Goal: Find specific page/section: Find specific page/section

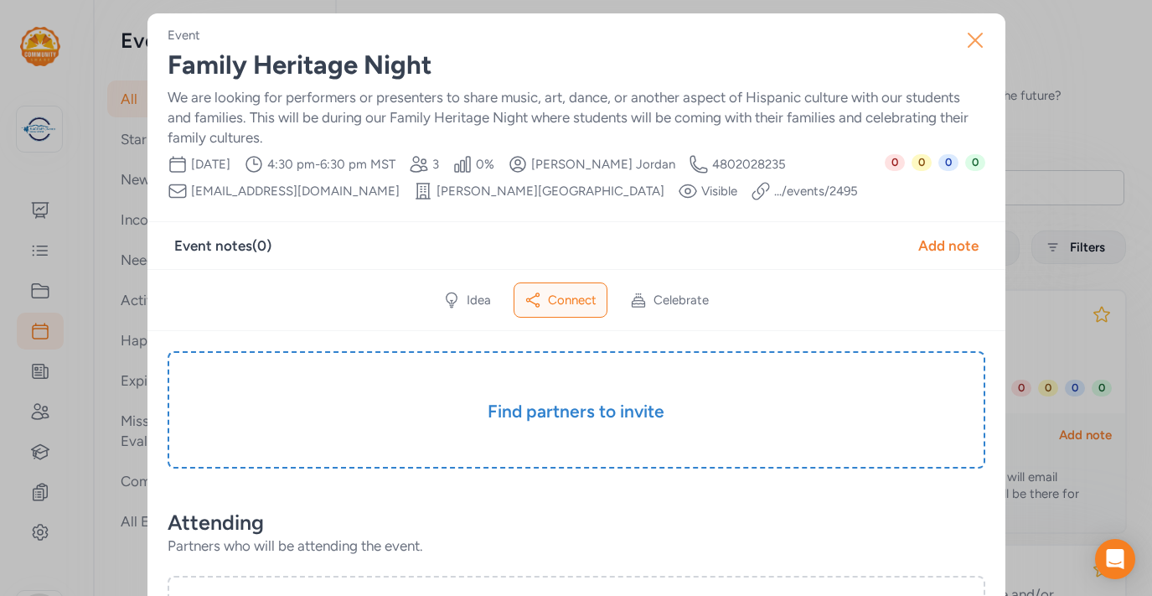
click at [976, 42] on icon "button" at bounding box center [975, 40] width 13 height 13
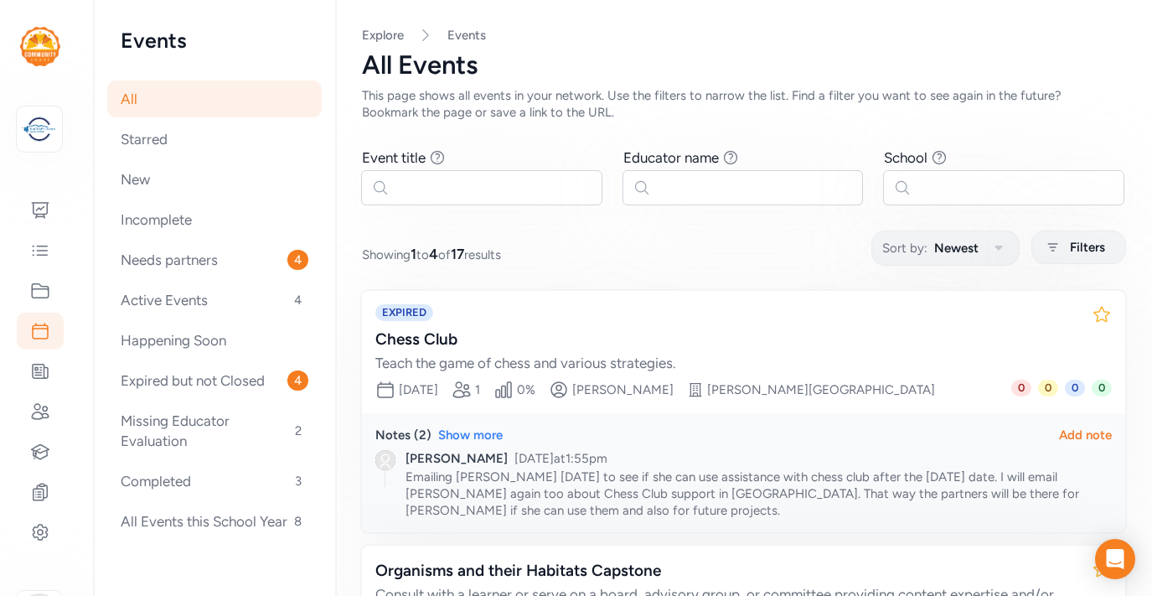
click at [598, 43] on nav "Explore Events" at bounding box center [743, 35] width 763 height 17
click at [190, 260] on div "Needs partners 4" at bounding box center [214, 259] width 215 height 37
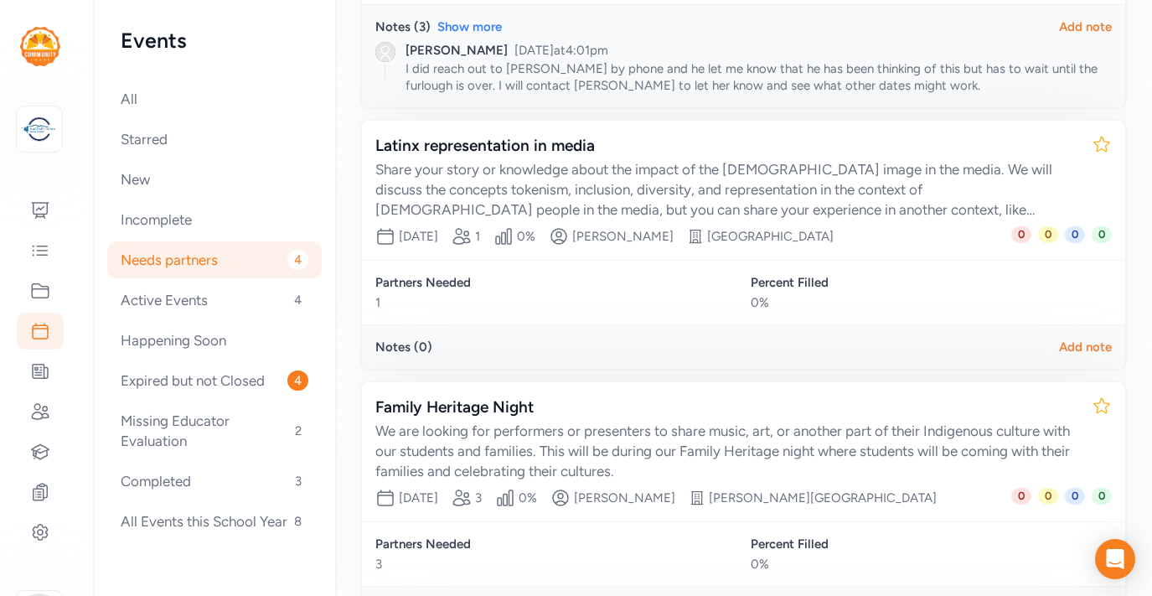
scroll to position [376, 0]
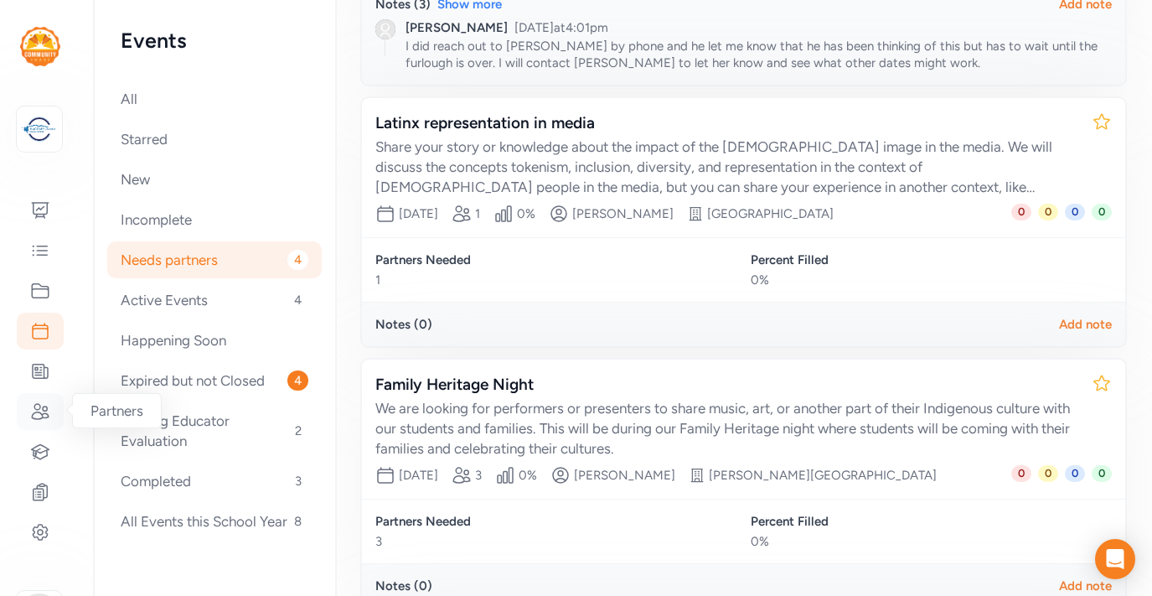
click at [38, 420] on icon at bounding box center [40, 411] width 20 height 20
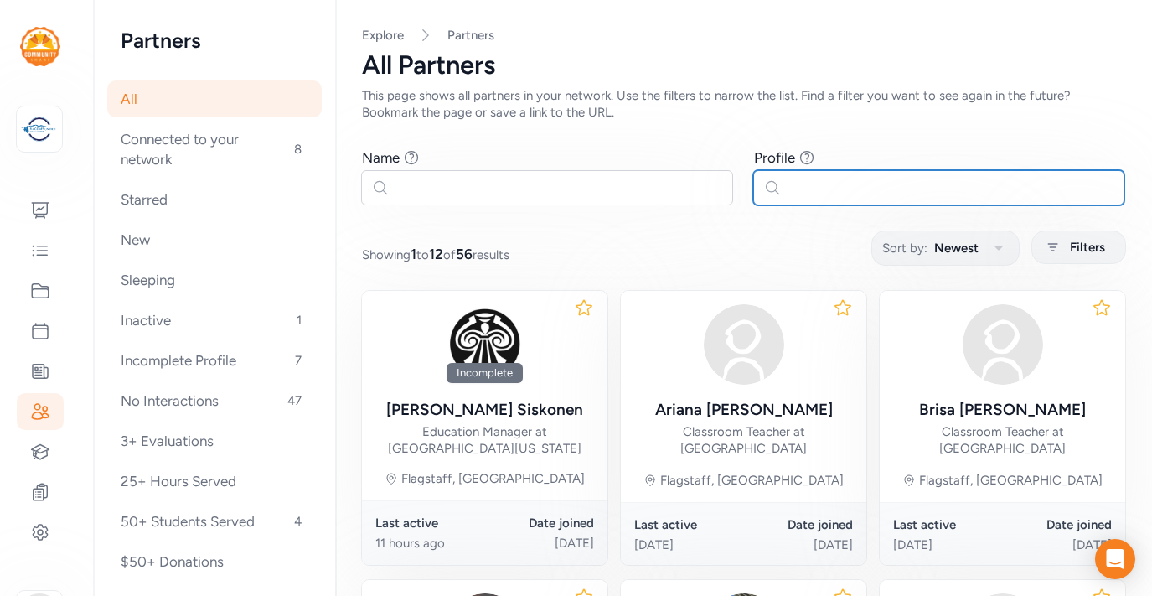
click at [801, 184] on input "text" at bounding box center [939, 187] width 372 height 35
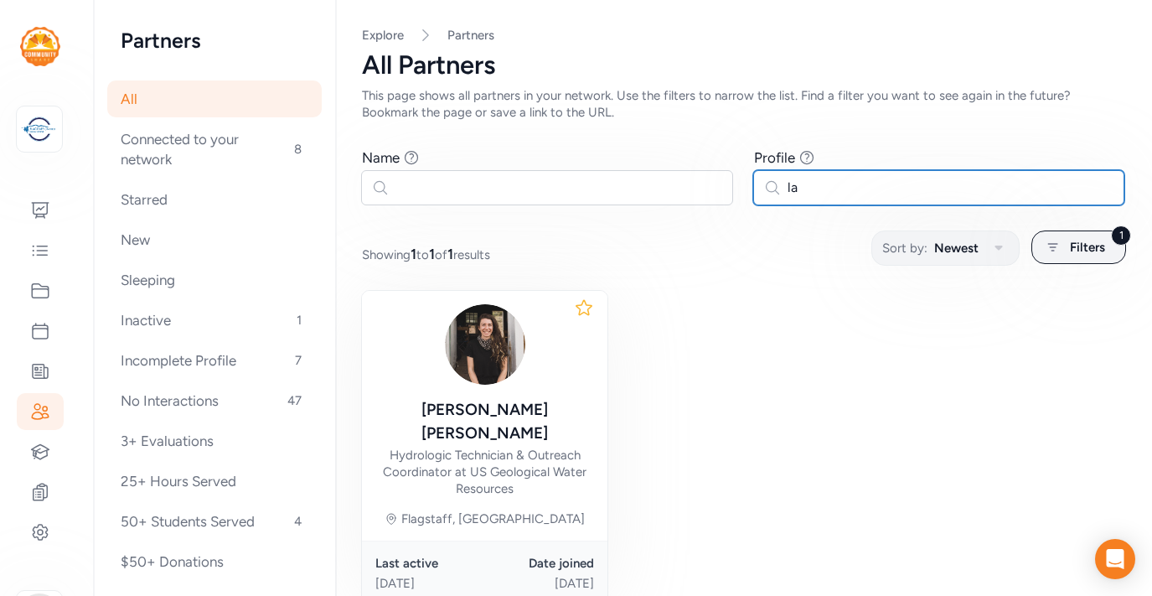
type input "l"
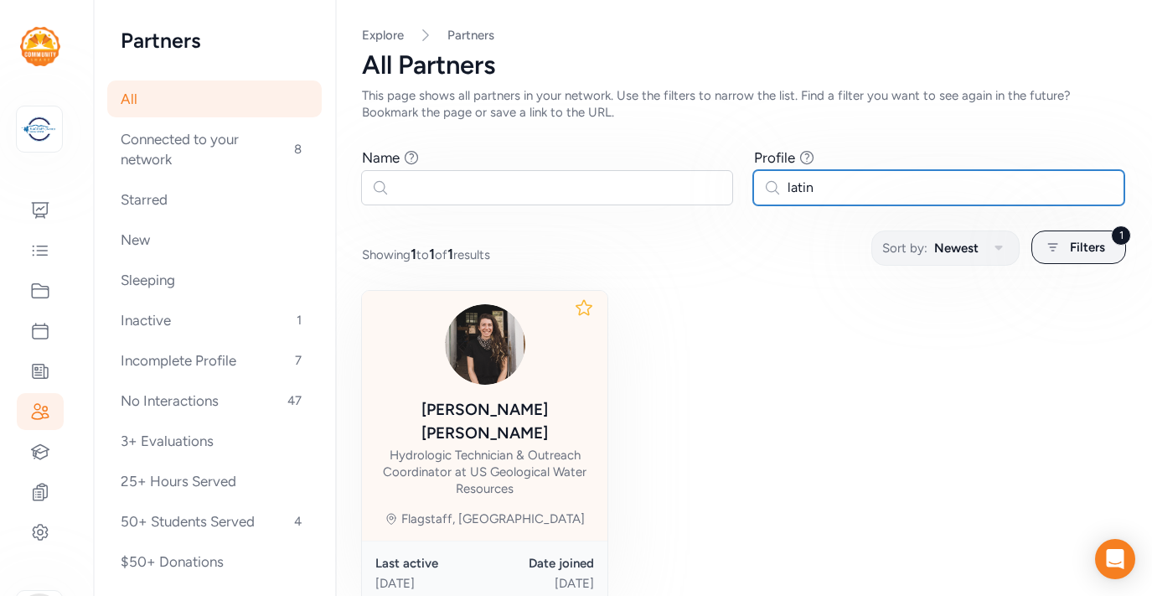
type input "latin"
click at [510, 447] on div "Hydrologic Technician & Outreach Coordinator at US Geological Water Resources" at bounding box center [484, 472] width 219 height 50
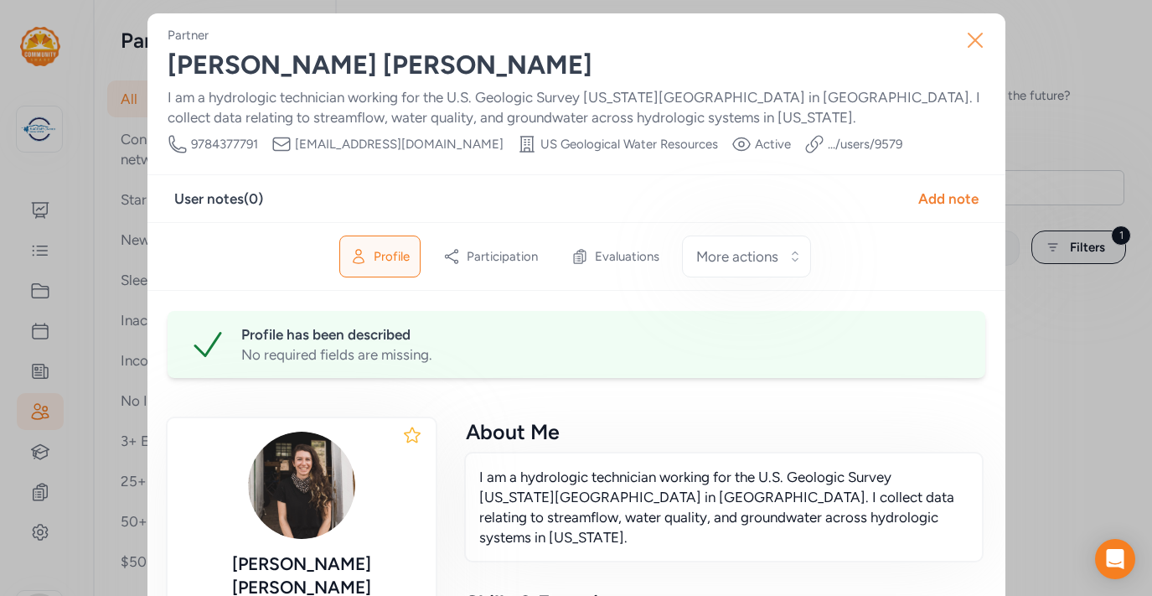
click at [976, 45] on icon "button" at bounding box center [975, 40] width 27 height 27
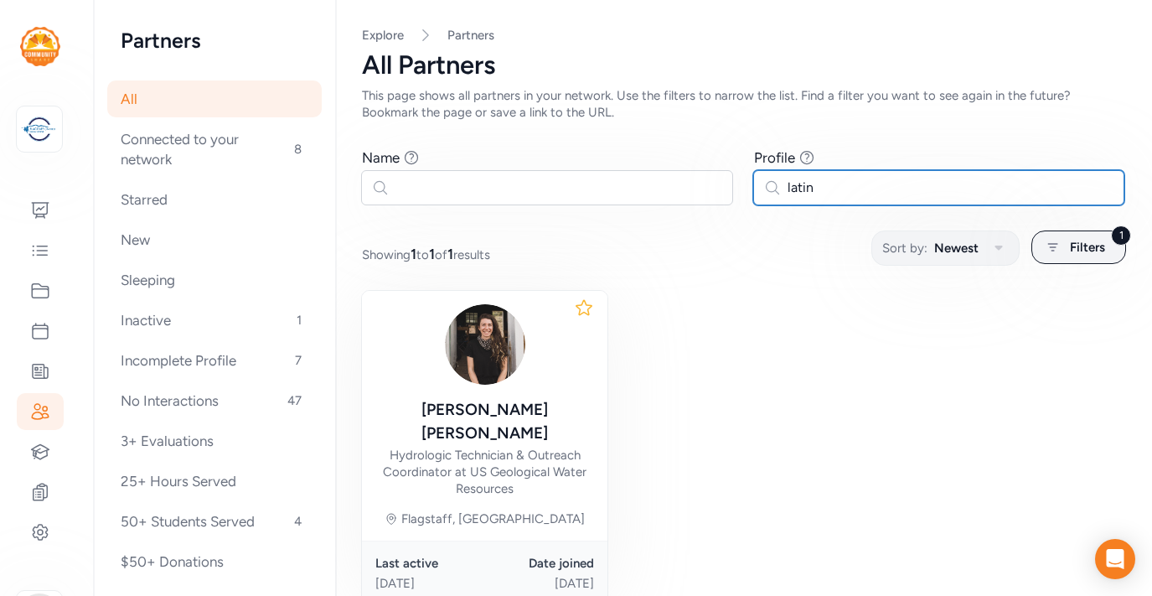
drag, startPoint x: 818, startPoint y: 189, endPoint x: 777, endPoint y: 191, distance: 41.1
click at [777, 191] on input "latin" at bounding box center [939, 187] width 372 height 35
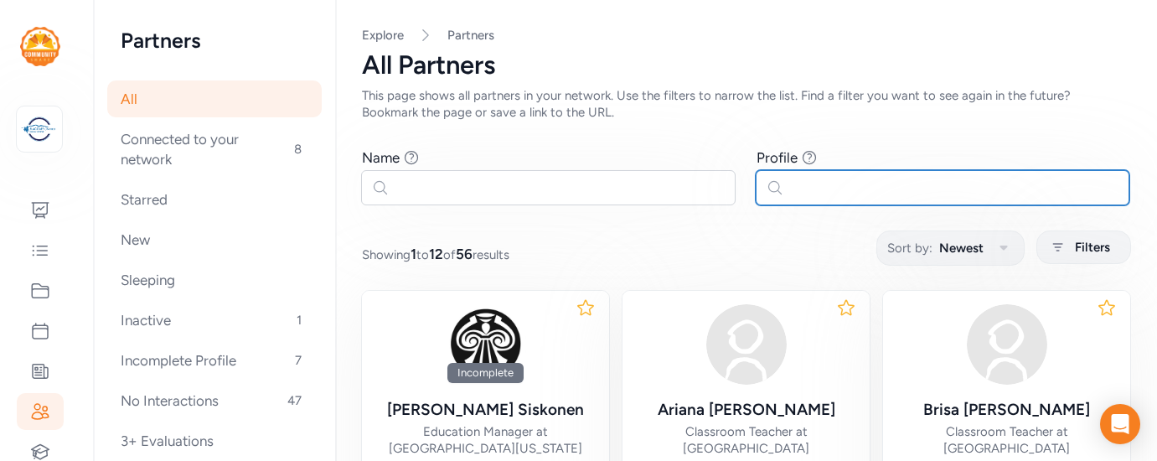
type input "latin"
